Goal: Task Accomplishment & Management: Manage account settings

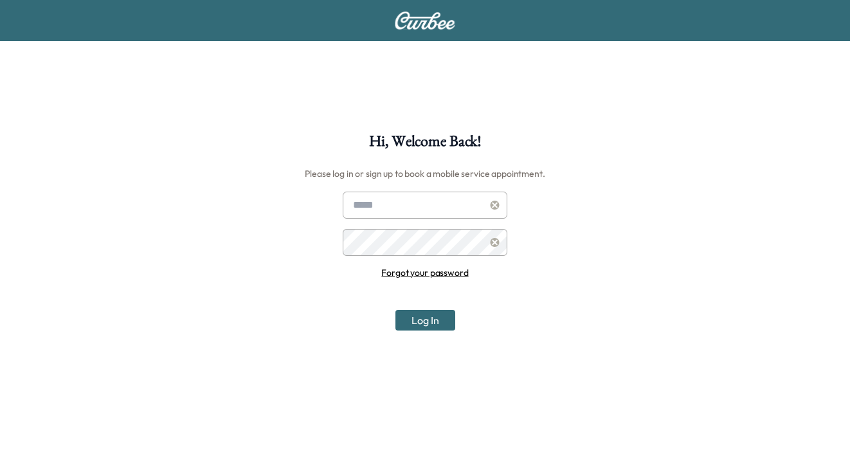
type input "**********"
click at [431, 324] on button "Log In" at bounding box center [426, 320] width 60 height 21
click at [420, 318] on button "Log In" at bounding box center [426, 320] width 60 height 21
click at [494, 244] on icon at bounding box center [494, 242] width 9 height 9
click at [492, 244] on icon at bounding box center [494, 242] width 9 height 9
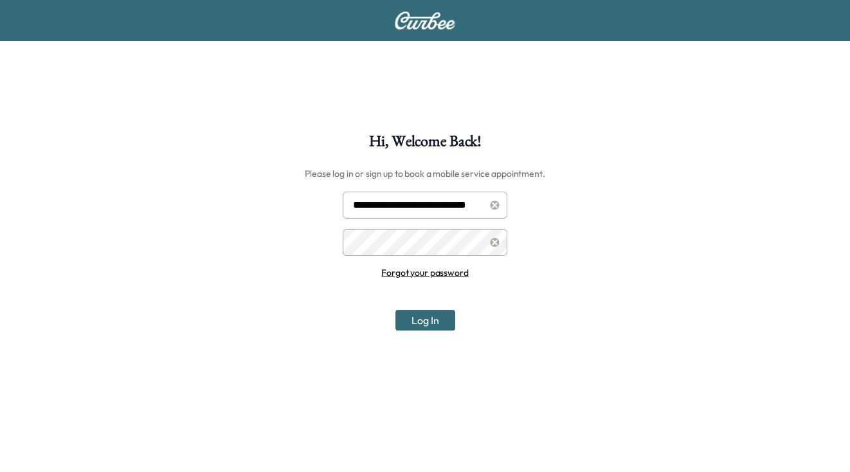
click at [429, 325] on button "Log In" at bounding box center [426, 320] width 60 height 21
click at [449, 287] on link "Forgot your password" at bounding box center [424, 286] width 87 height 12
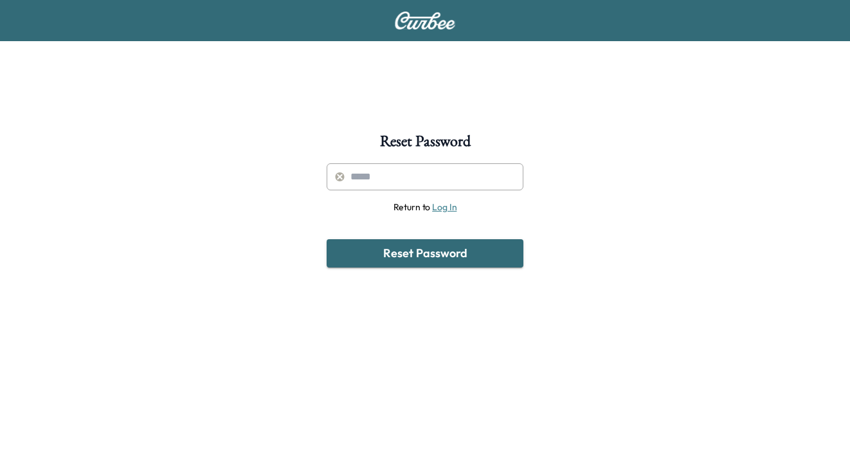
click at [452, 182] on input "text" at bounding box center [425, 176] width 197 height 27
type input "**********"
click at [454, 249] on button "Reset Password" at bounding box center [425, 253] width 197 height 28
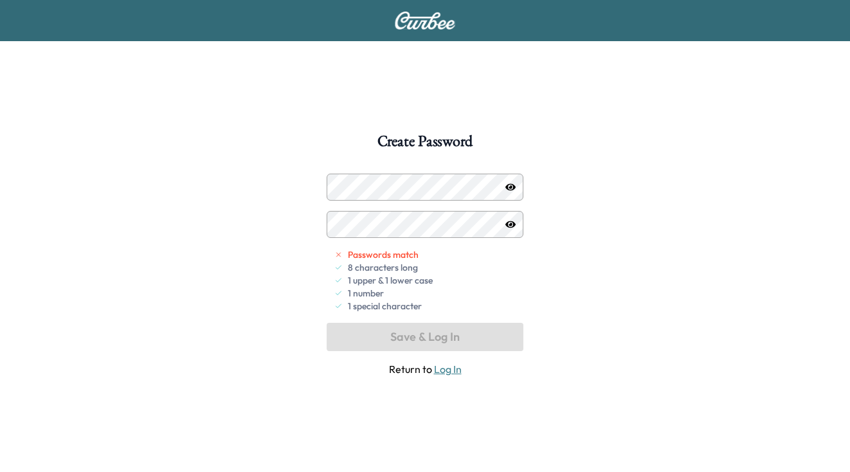
click at [335, 219] on div at bounding box center [339, 224] width 15 height 15
click at [511, 187] on icon "button" at bounding box center [511, 186] width 10 height 7
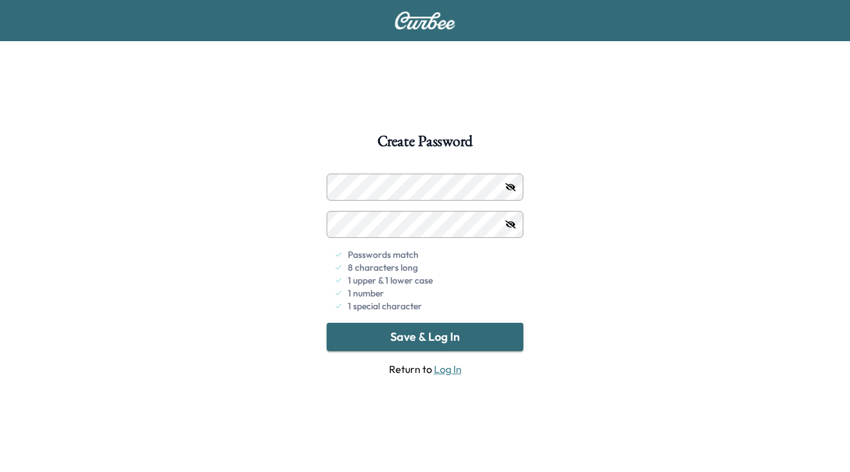
click at [655, 253] on div "Create Password Passwords match 8 characters long 1 upper & 1 lower case 1 numb…" at bounding box center [425, 370] width 850 height 472
click at [415, 338] on button "Save & Log In" at bounding box center [425, 337] width 197 height 28
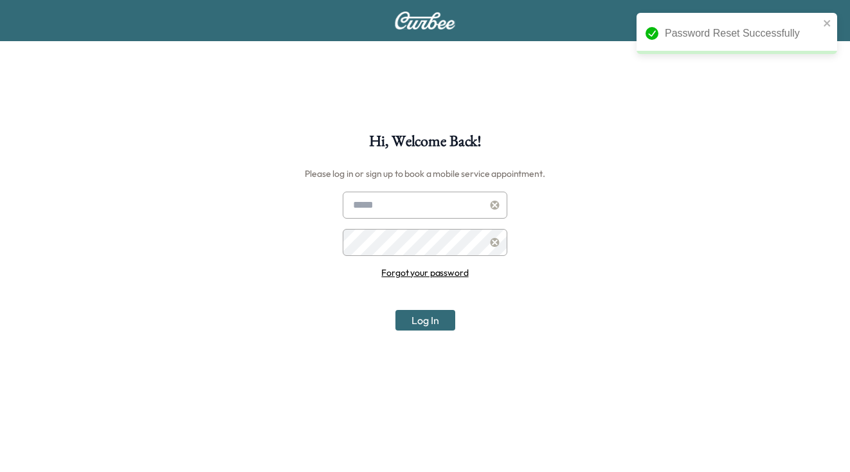
type input "**********"
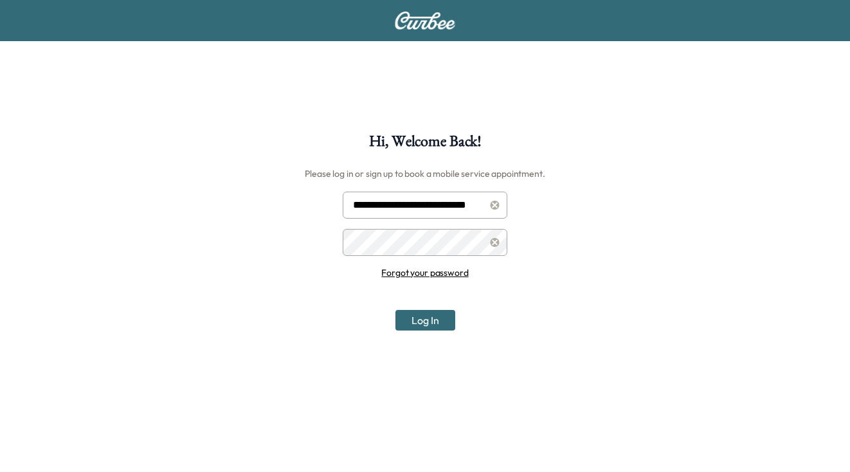
click at [423, 320] on button "Log In" at bounding box center [426, 320] width 60 height 21
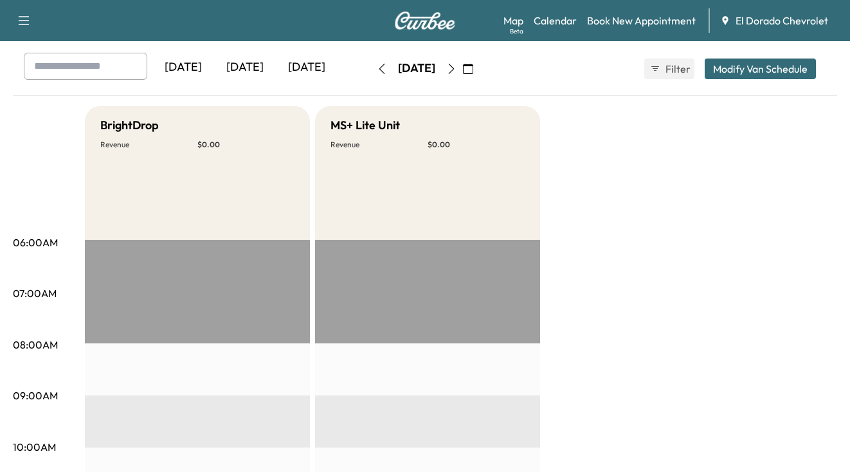
scroll to position [47, 0]
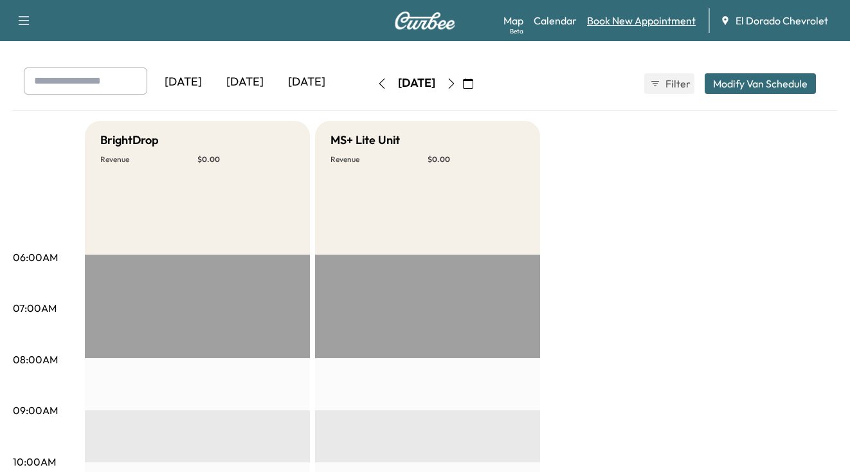
click at [632, 24] on link "Book New Appointment" at bounding box center [641, 20] width 109 height 15
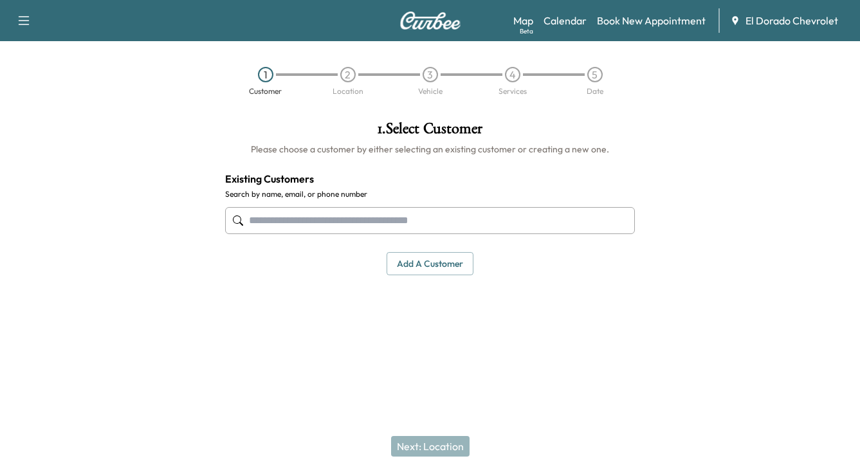
click at [735, 20] on icon at bounding box center [735, 20] width 10 height 10
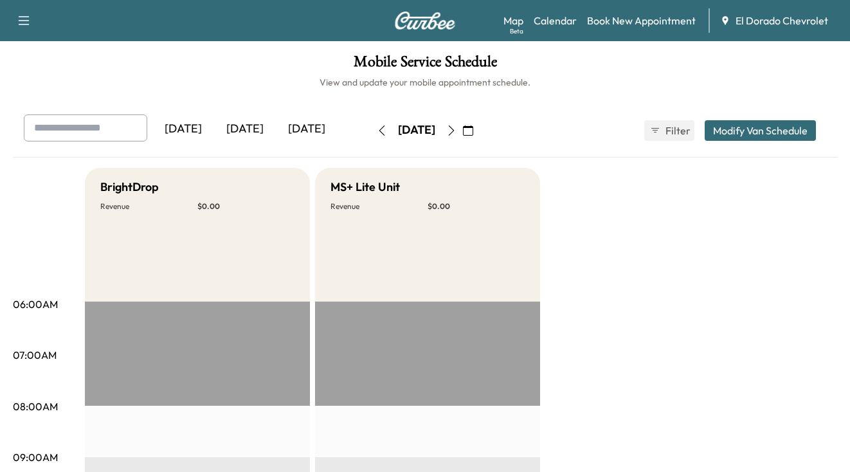
click at [25, 24] on icon "button" at bounding box center [23, 20] width 15 height 15
click at [37, 75] on button "Log Out" at bounding box center [45, 72] width 48 height 21
